Goal: Transaction & Acquisition: Purchase product/service

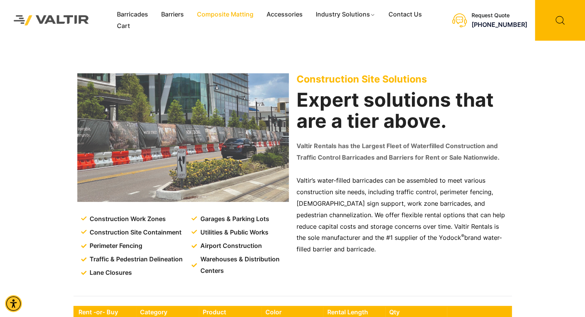
click at [234, 16] on link "Composite Matting" at bounding box center [225, 15] width 70 height 12
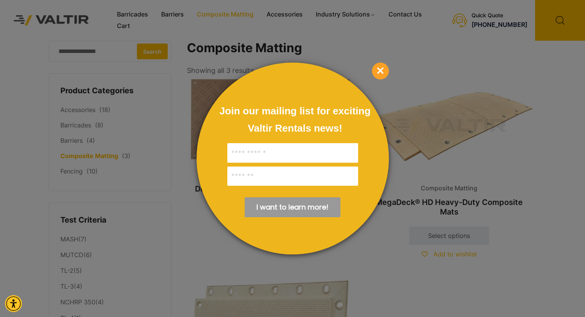
click at [378, 76] on span "×" at bounding box center [380, 71] width 17 height 17
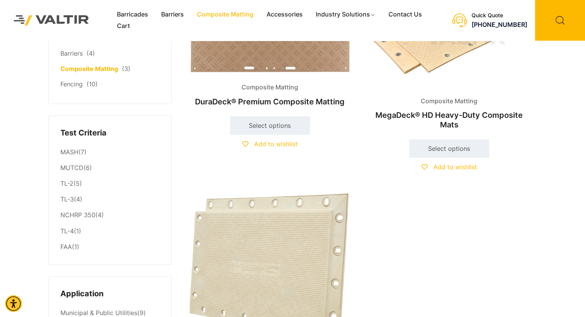
scroll to position [10, 0]
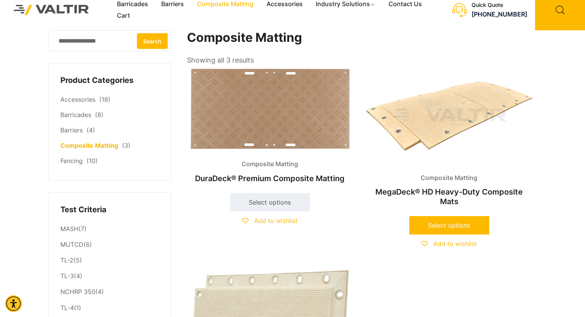
click at [448, 225] on link "Select options" at bounding box center [449, 225] width 80 height 18
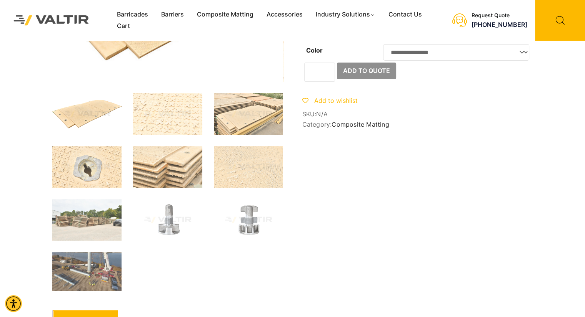
scroll to position [133, 0]
